Goal: Information Seeking & Learning: Learn about a topic

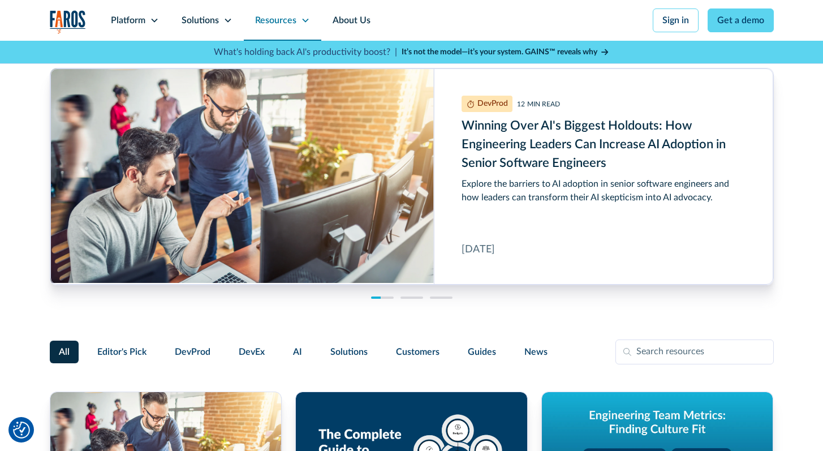
click at [274, 20] on div "Resources" at bounding box center [275, 21] width 41 height 14
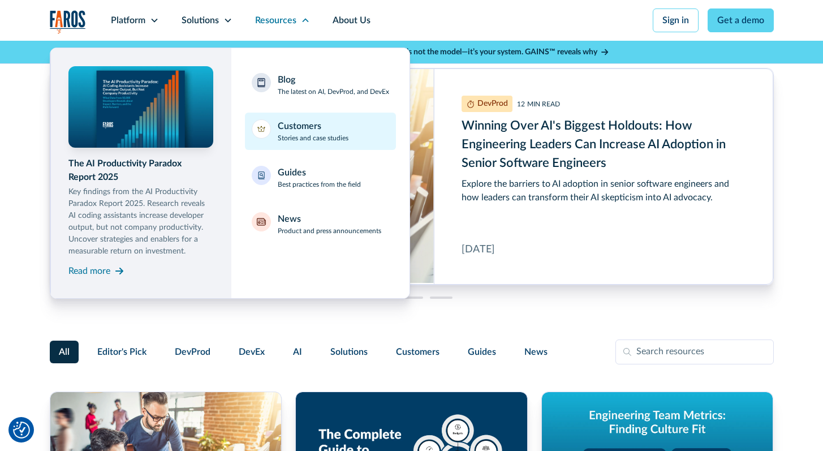
click at [287, 136] on p "Stories and case studies" at bounding box center [313, 138] width 71 height 10
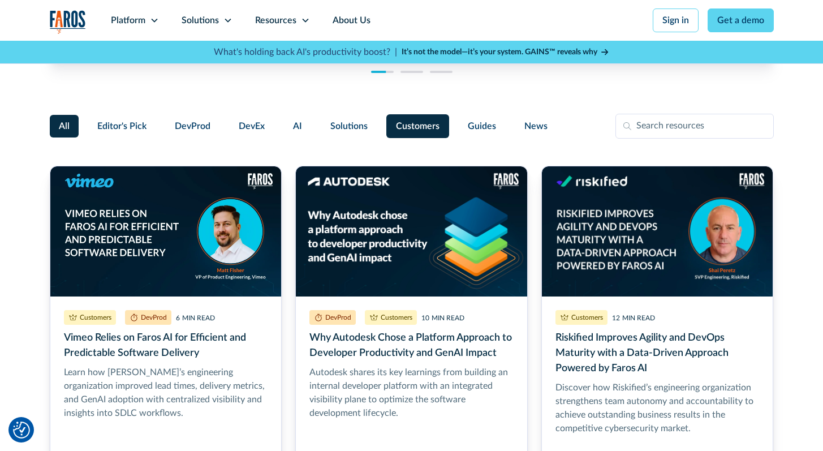
scroll to position [226, 0]
